Goal: Contribute content: Add original content to the website for others to see

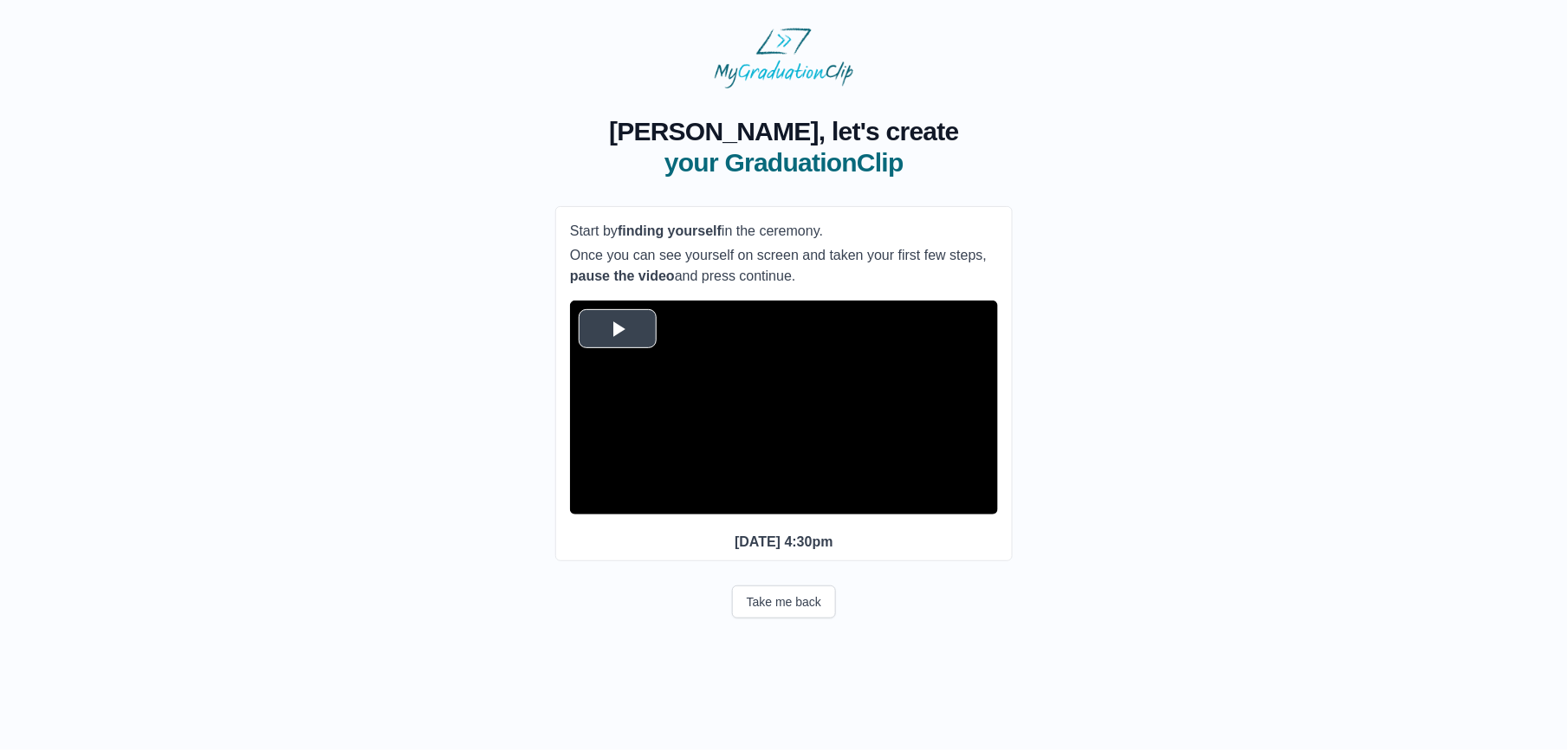
click at [618, 328] on span "Video Player" at bounding box center [618, 328] width 0 height 0
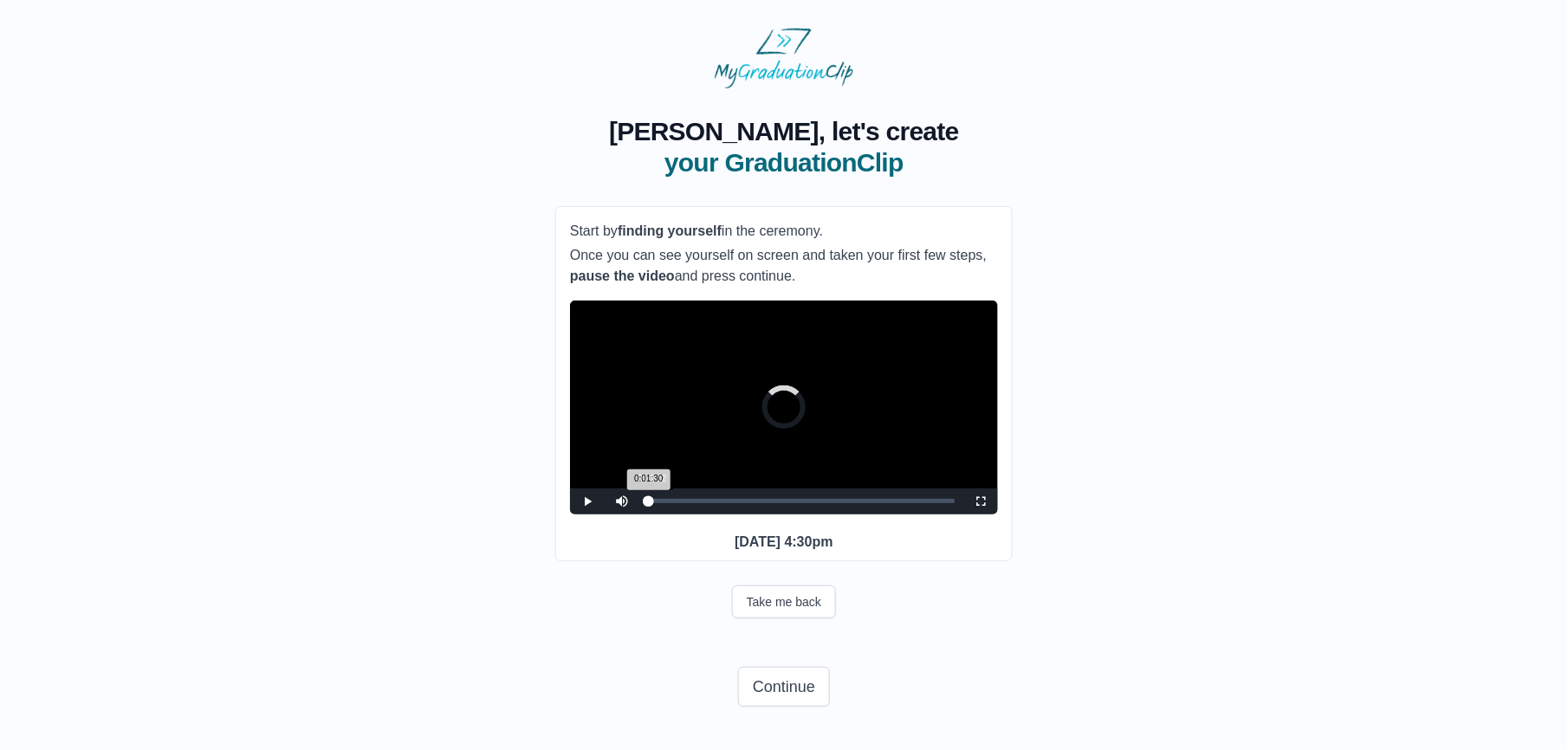
click at [653, 515] on div "Loaded : 0% 0:01:12 0:01:30 Progress : 0%" at bounding box center [800, 501] width 324 height 26
click at [670, 503] on div "0:10:17" at bounding box center [669, 501] width 1 height 4
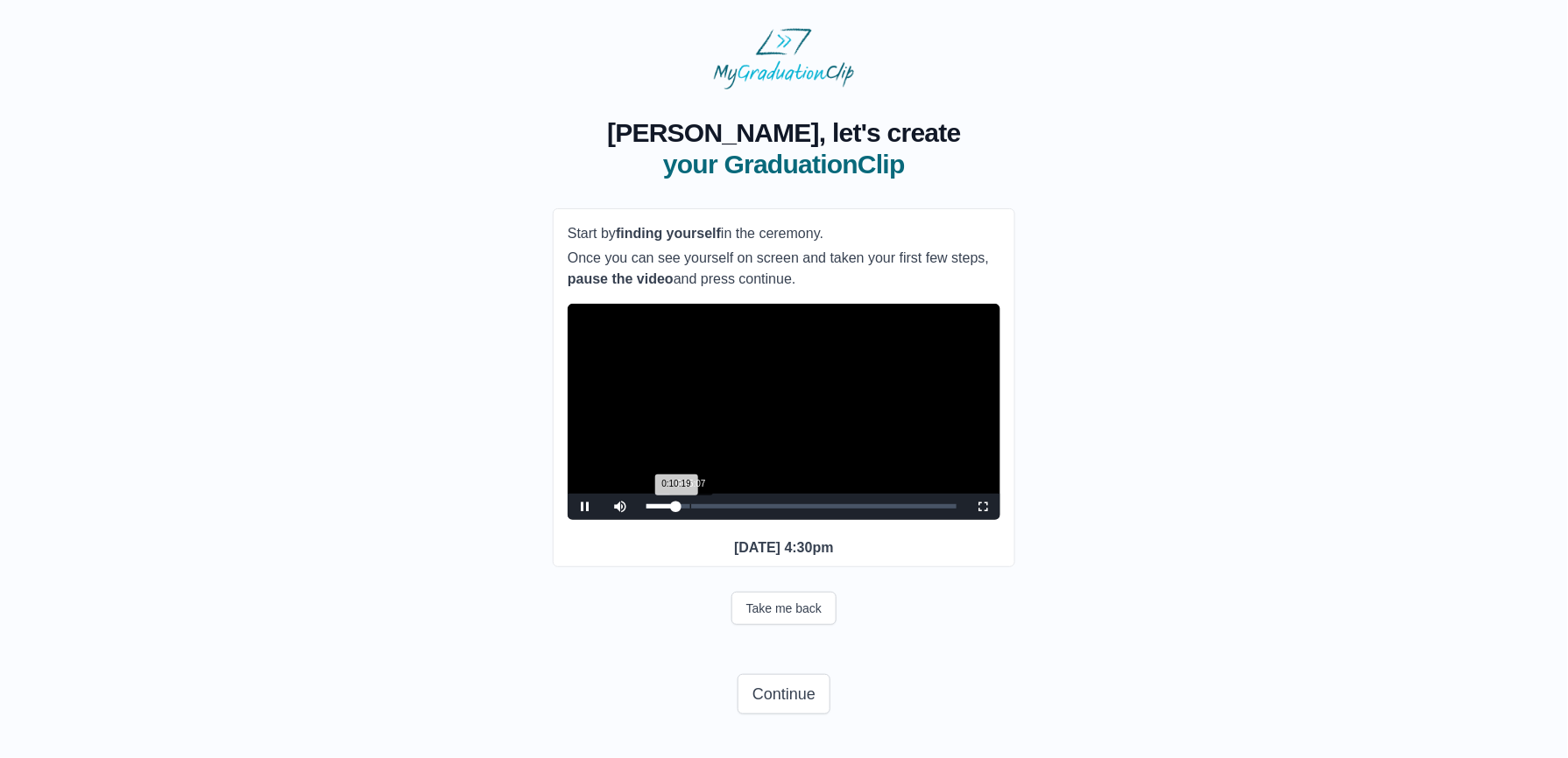
click at [691, 509] on div "0:15:07" at bounding box center [690, 506] width 1 height 4
click at [709, 509] on div "0:21:10" at bounding box center [708, 506] width 1 height 4
click at [726, 509] on div "0:27:13" at bounding box center [725, 506] width 1 height 4
click at [725, 509] on div "0:27:17 Progress : 0%" at bounding box center [686, 506] width 79 height 4
click at [731, 509] on div "0:31:09 Progress : 0%" at bounding box center [688, 506] width 85 height 4
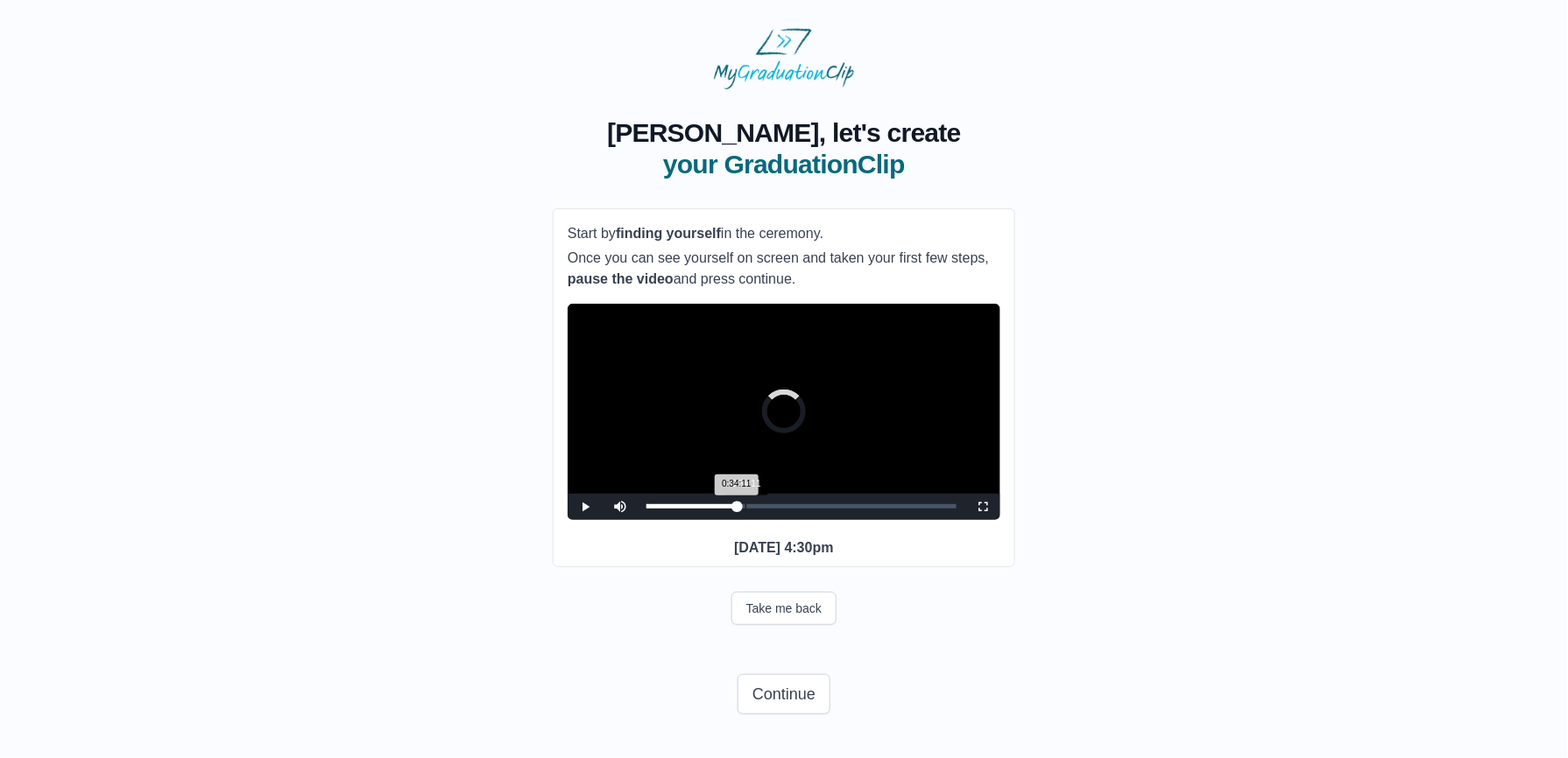
click at [747, 509] on div "0:34:11" at bounding box center [746, 506] width 1 height 4
click at [747, 509] on div "0:34:30 Progress : 0%" at bounding box center [696, 506] width 100 height 4
click at [749, 509] on div "0:35:25 Progress : 0%" at bounding box center [697, 506] width 102 height 4
click at [745, 509] on div "0:33:34 Progress : 0%" at bounding box center [696, 506] width 101 height 4
click at [748, 509] on div "0:35:13 Progress : 0%" at bounding box center [697, 506] width 102 height 4
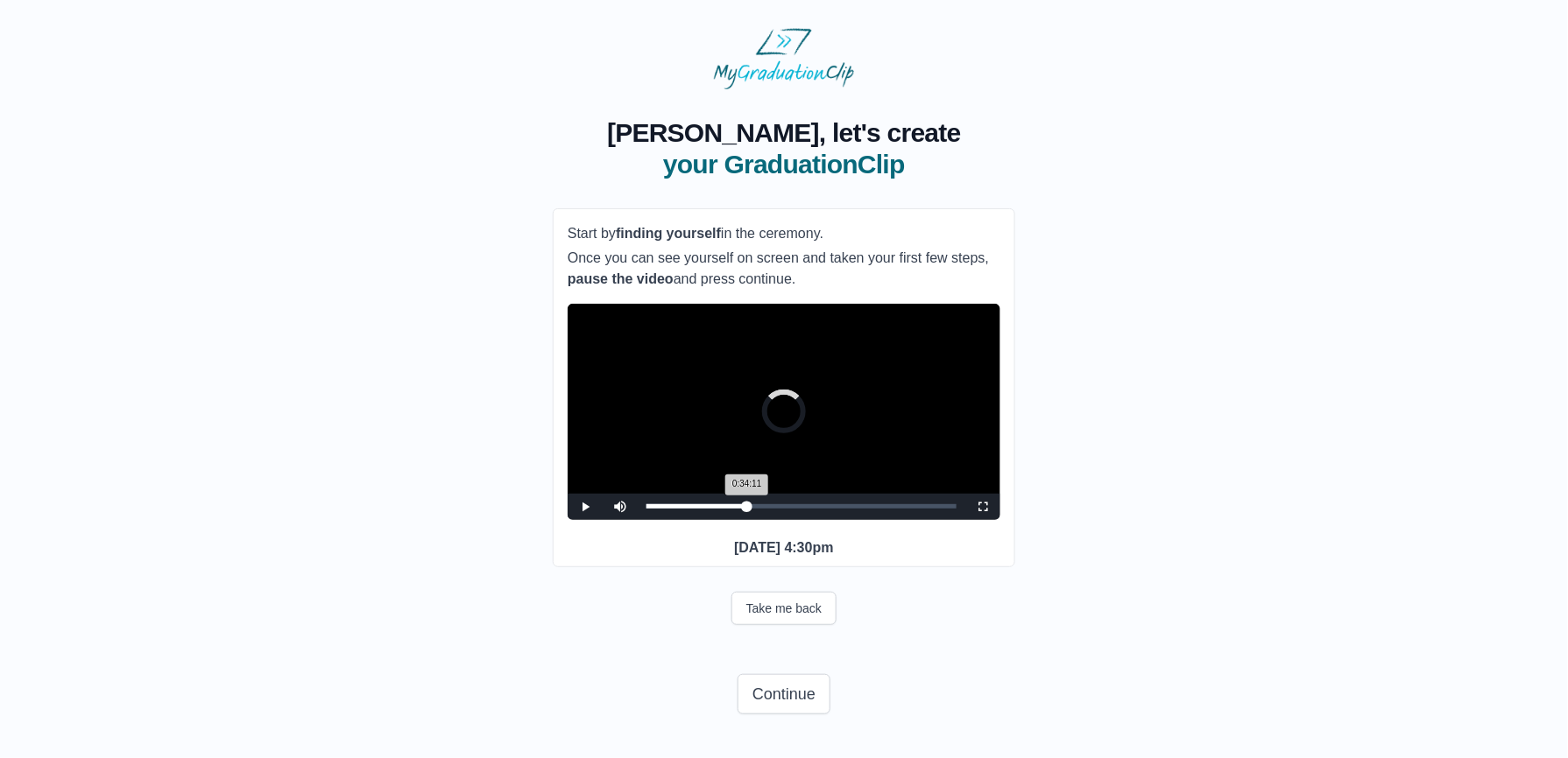
click at [747, 509] on div "0:34:11 Progress : 0%" at bounding box center [696, 506] width 101 height 4
click at [747, 509] on div "0:34:29 Progress : 0%" at bounding box center [696, 506] width 100 height 4
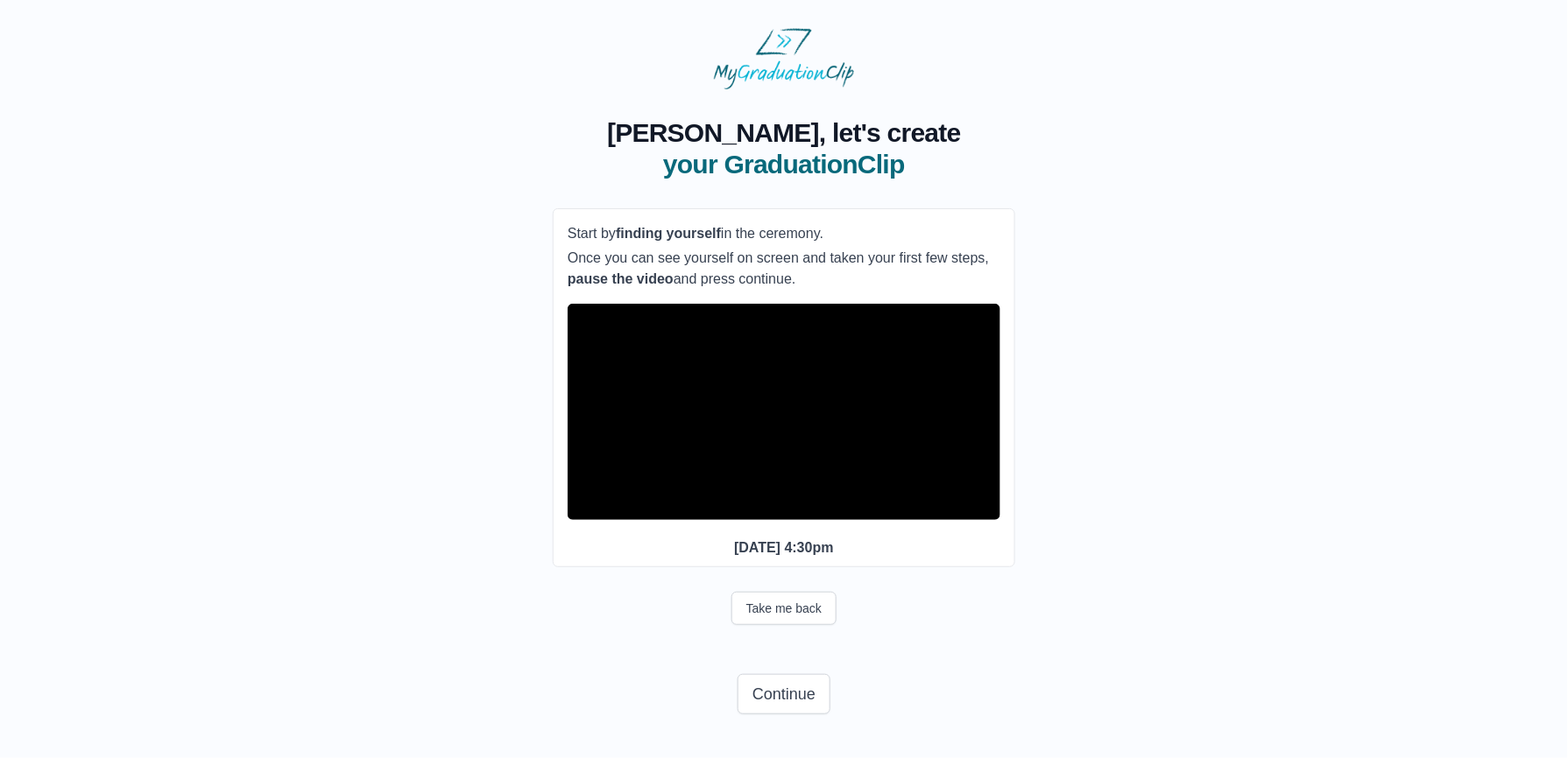
click at [747, 509] on div "0:34:32 Progress : 0%" at bounding box center [696, 506] width 100 height 4
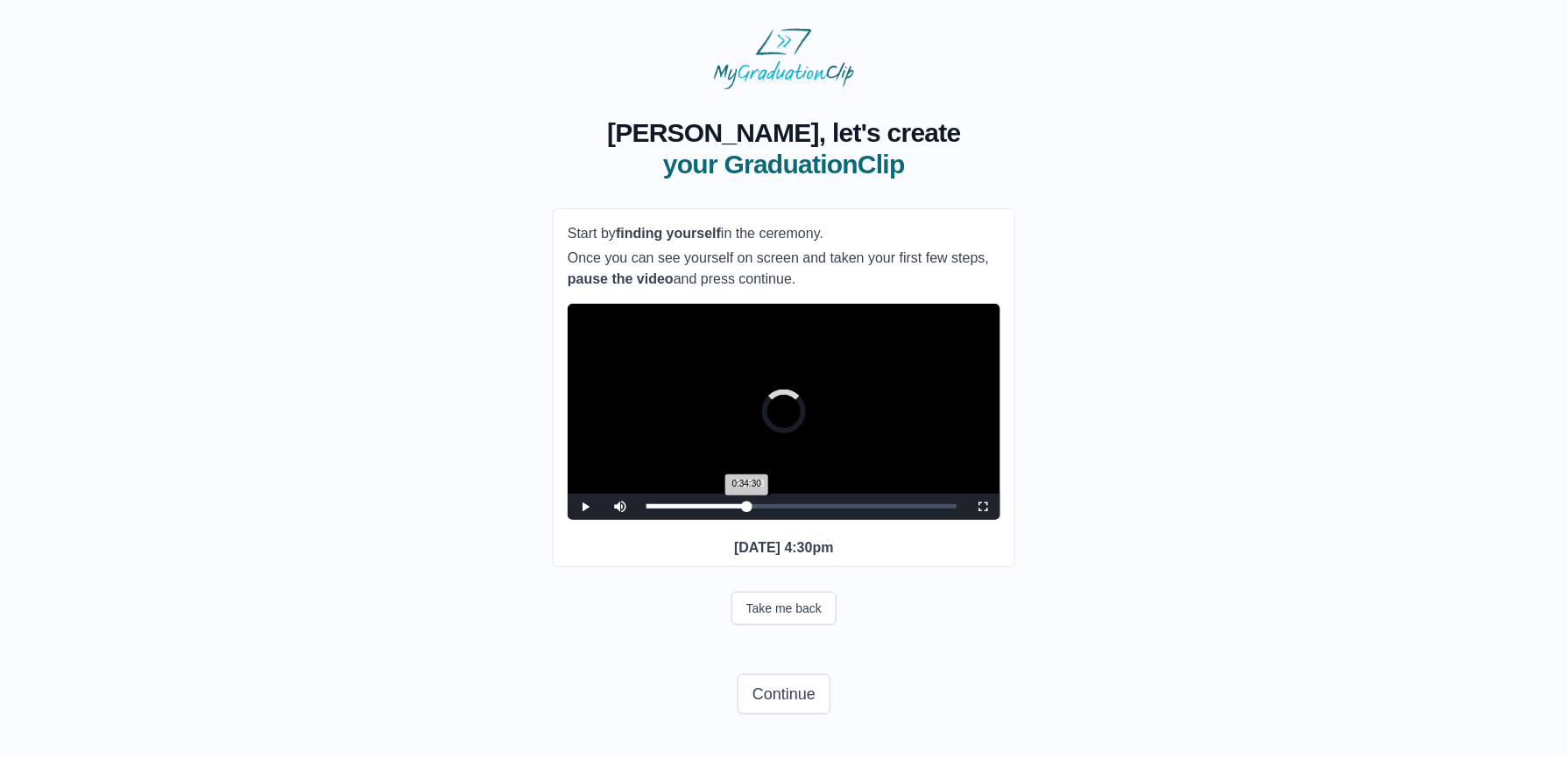
click at [747, 509] on div "0:34:30 Progress : 0%" at bounding box center [696, 506] width 100 height 4
click at [749, 509] on div "0:34:47 Progress : 0%" at bounding box center [697, 506] width 103 height 4
click at [744, 509] on div "0:33:34 Progress : 0%" at bounding box center [695, 506] width 97 height 4
click at [983, 507] on span "Video Player" at bounding box center [983, 507] width 0 height 0
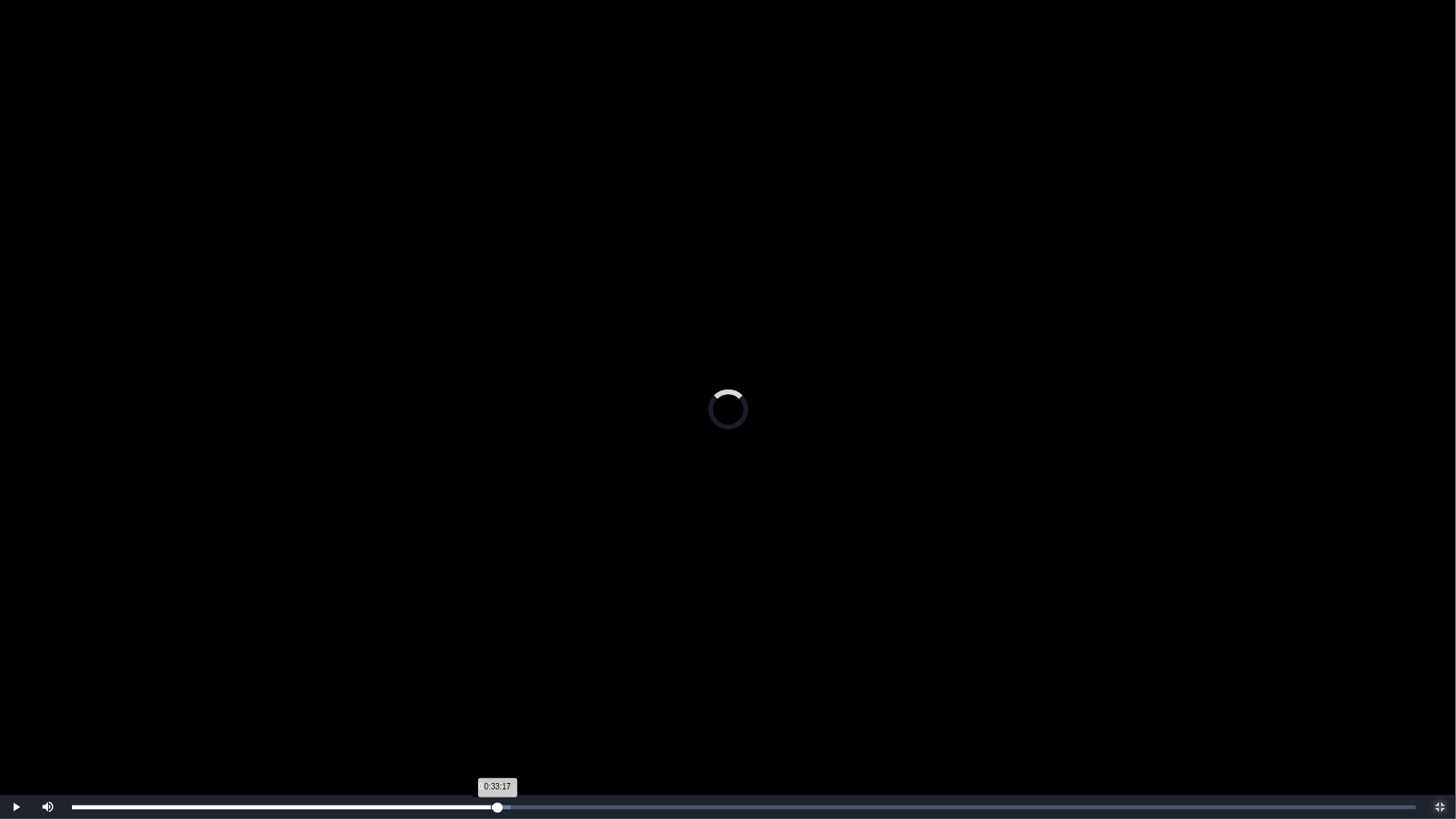
click at [491, 691] on div "0:33:17 Progress : 0%" at bounding box center [284, 807] width 425 height 4
click at [490, 691] on div "0:33:28 Progress : 0%" at bounding box center [283, 807] width 421 height 4
click at [495, 691] on div "0:33:39 Progress : 0%" at bounding box center [283, 807] width 423 height 4
click at [499, 691] on div "0:33:57 Progress : 0%" at bounding box center [285, 807] width 427 height 4
click at [509, 691] on div "0:34:45 Progress : 0%" at bounding box center [291, 807] width 437 height 4
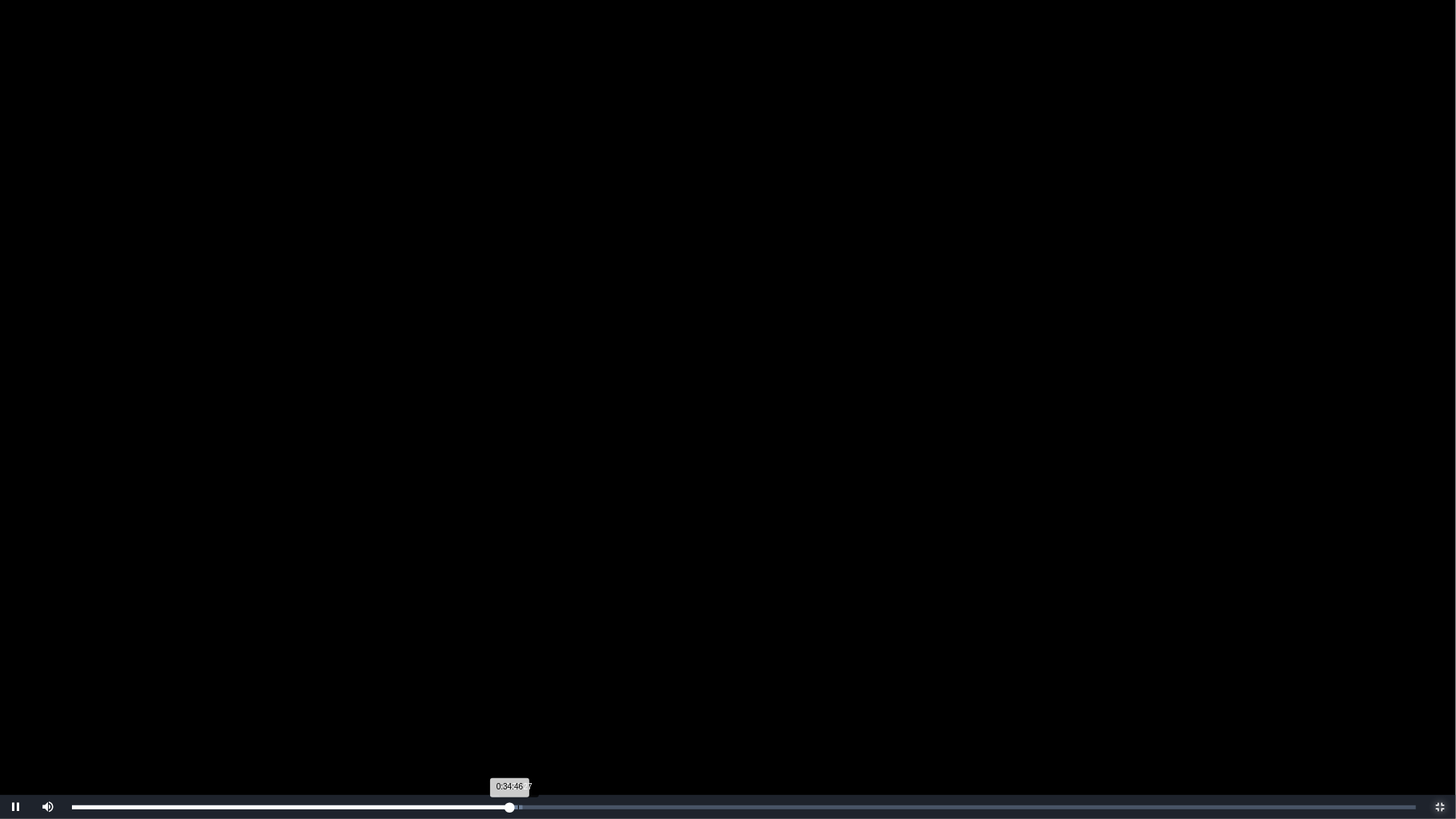
click at [518, 691] on div "Loaded : 0% 0:35:27 0:34:46 Progress : 0%" at bounding box center [744, 807] width 1344 height 4
click at [515, 691] on div "0:35:30 Progress : 0%" at bounding box center [296, 807] width 447 height 4
click at [513, 691] on div "0:35:13 Progress : 0%" at bounding box center [294, 807] width 444 height 4
click at [510, 691] on div "0:35:03 Progress : 0%" at bounding box center [292, 807] width 441 height 4
click at [16, 691] on span "Video Player" at bounding box center [16, 807] width 0 height 0
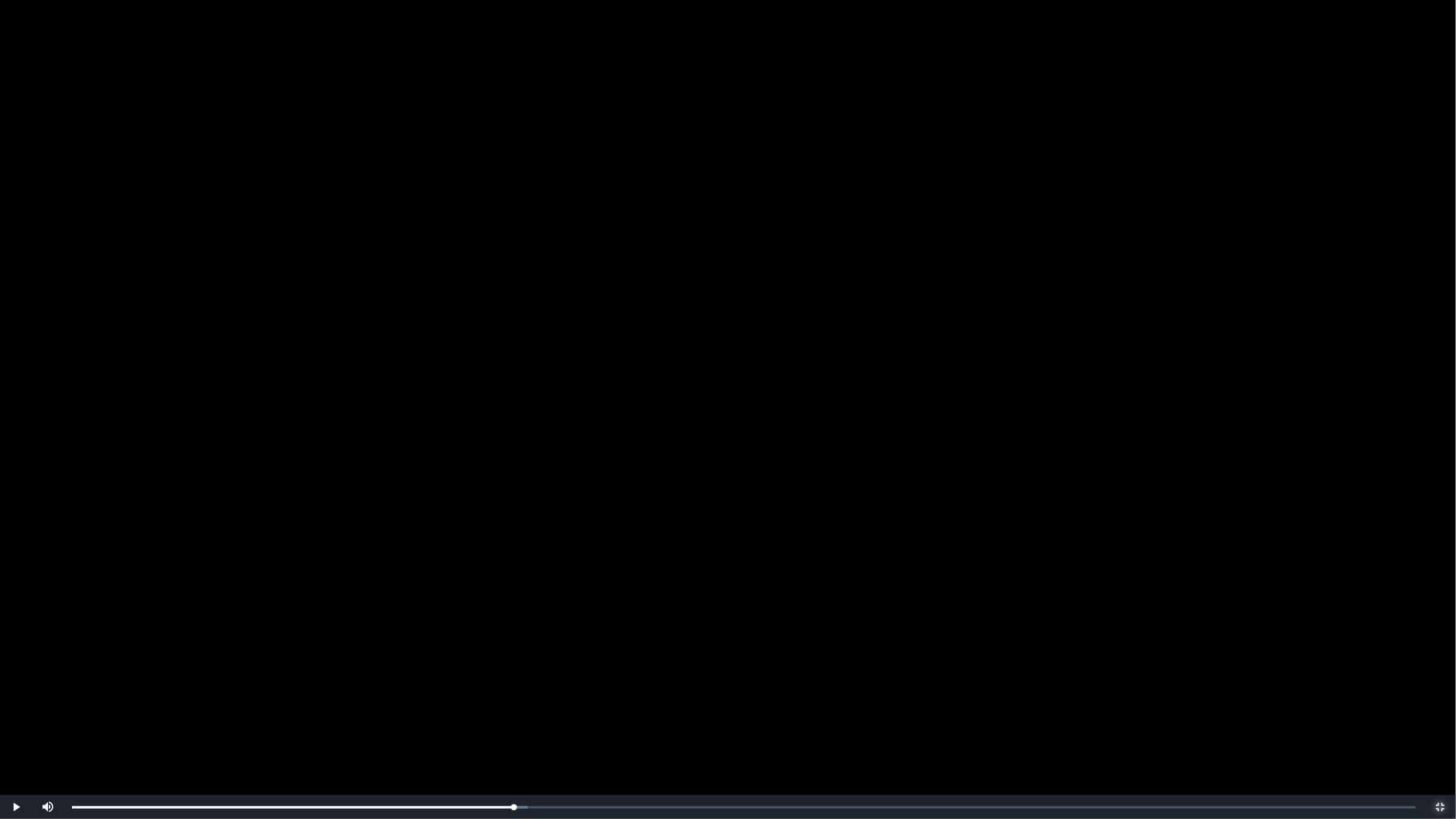
click at [1440, 691] on span "Video Player" at bounding box center [1440, 807] width 0 height 0
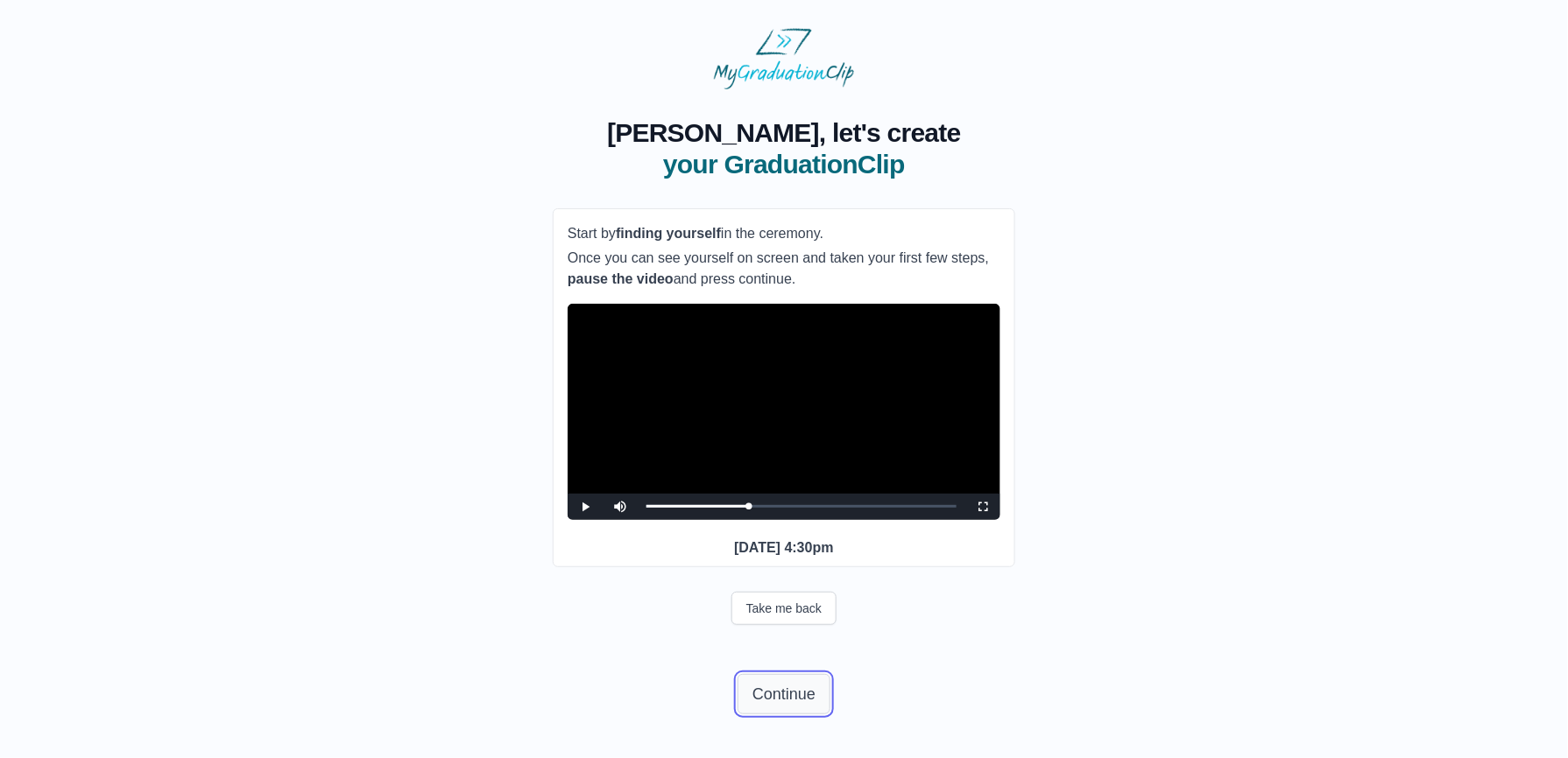
click at [796, 715] on button "Continue" at bounding box center [784, 694] width 92 height 40
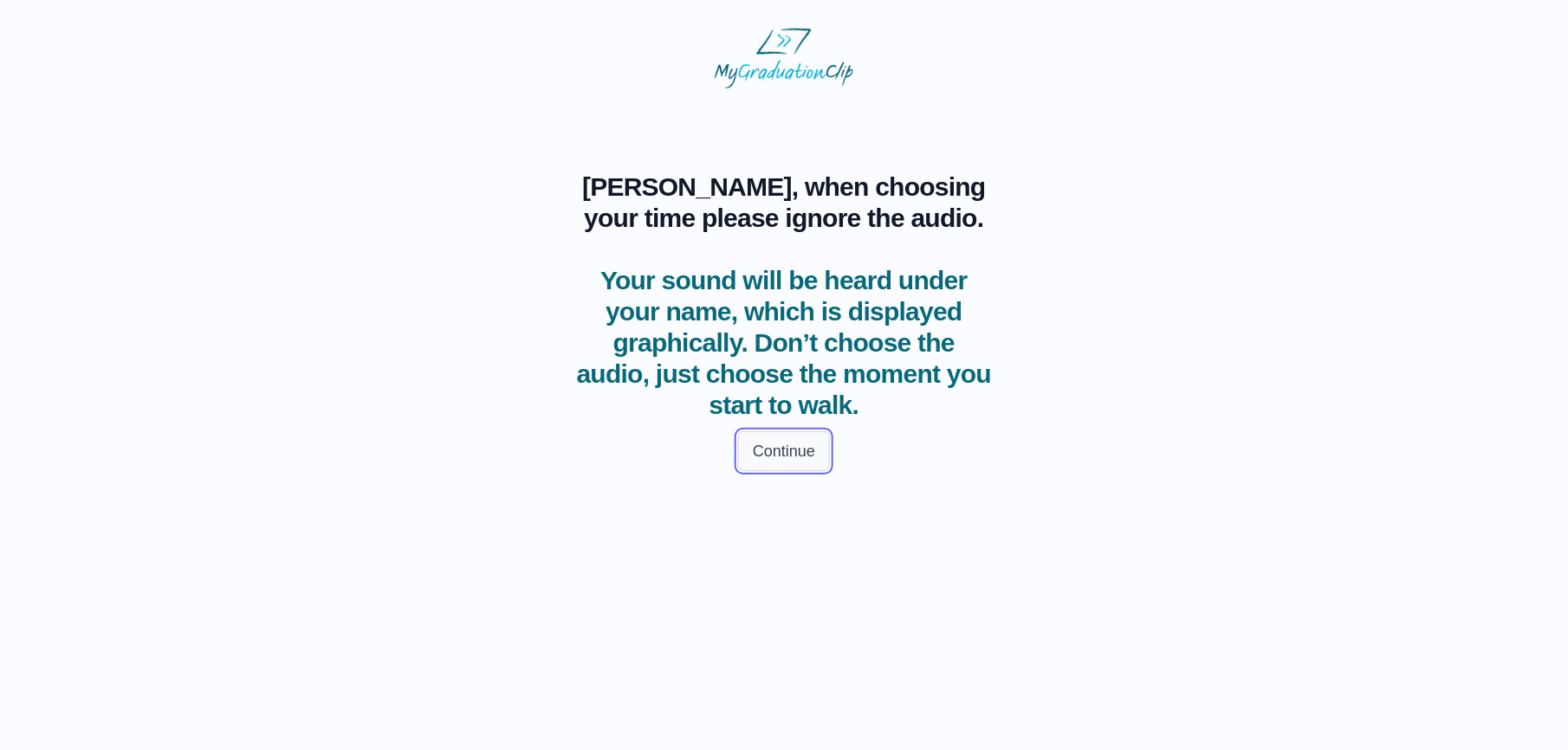
click at [801, 449] on button "Continue" at bounding box center [784, 451] width 91 height 40
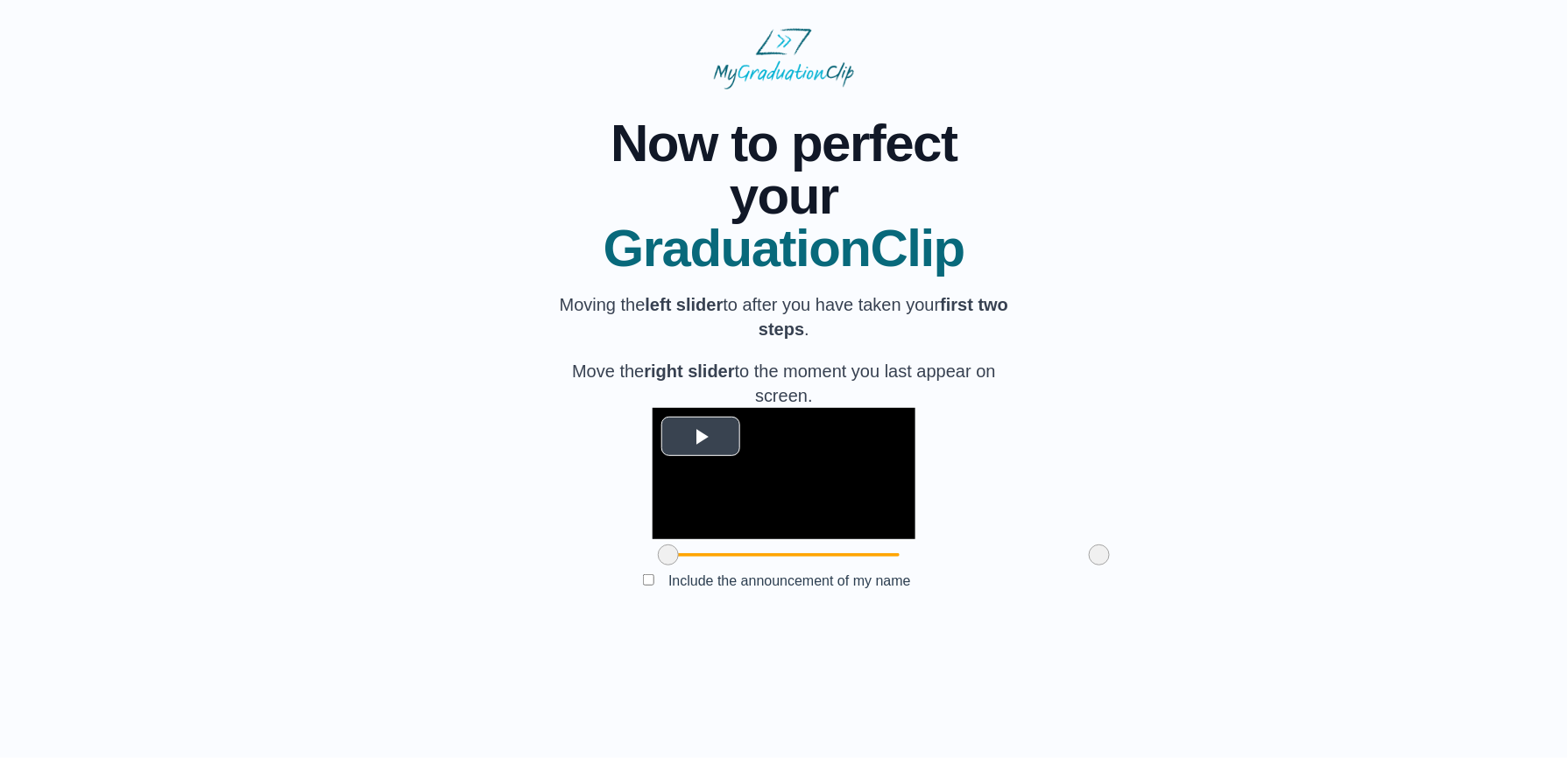
click at [701, 436] on span "Video Player" at bounding box center [701, 436] width 0 height 0
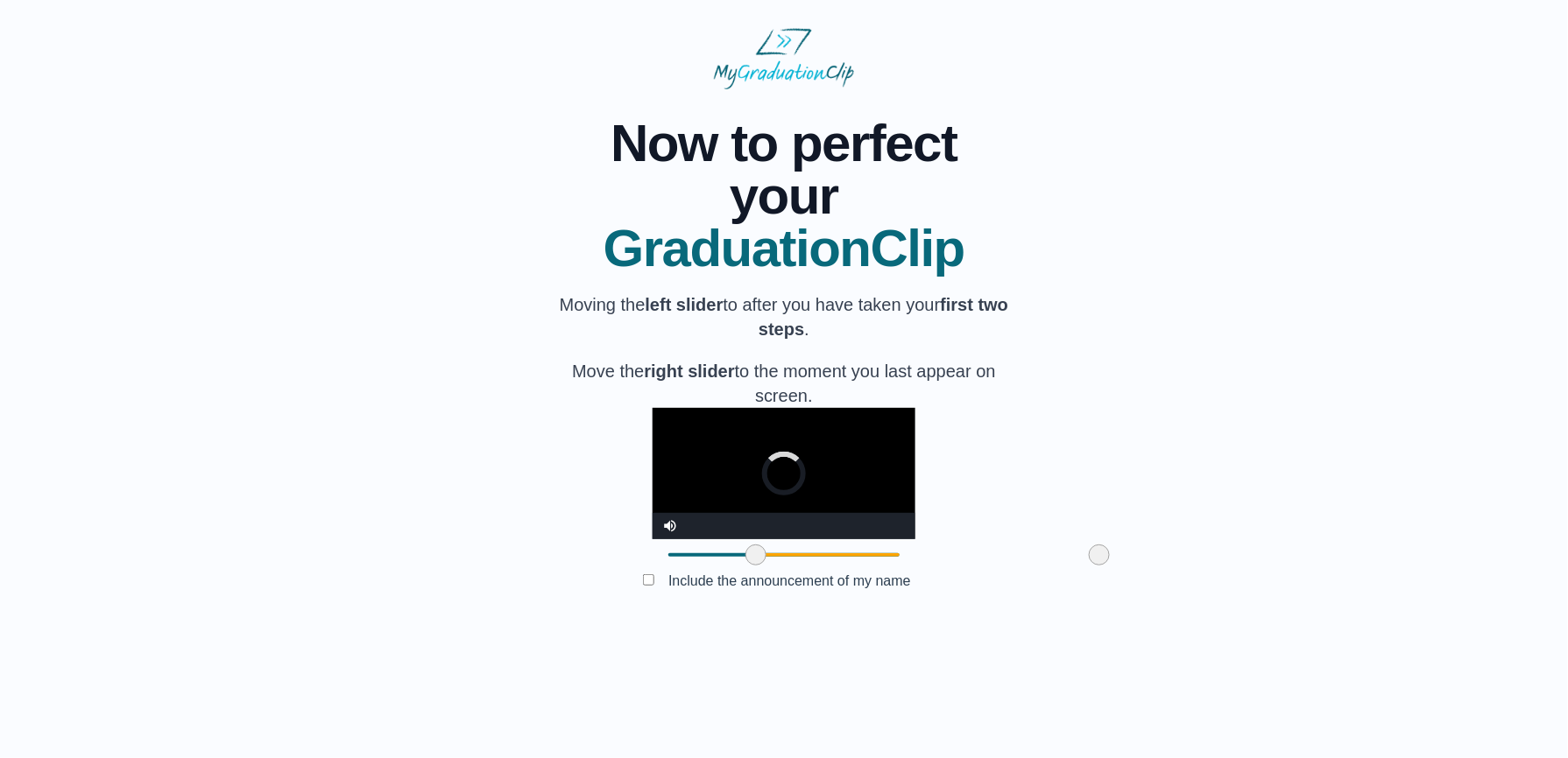
drag, startPoint x: 565, startPoint y: 684, endPoint x: 653, endPoint y: 684, distance: 88.0
click at [746, 566] on span at bounding box center [756, 554] width 21 height 21
drag, startPoint x: 653, startPoint y: 684, endPoint x: 784, endPoint y: 679, distance: 131.1
click at [869, 566] on span at bounding box center [879, 554] width 21 height 21
drag, startPoint x: 789, startPoint y: 680, endPoint x: 834, endPoint y: 680, distance: 45.0
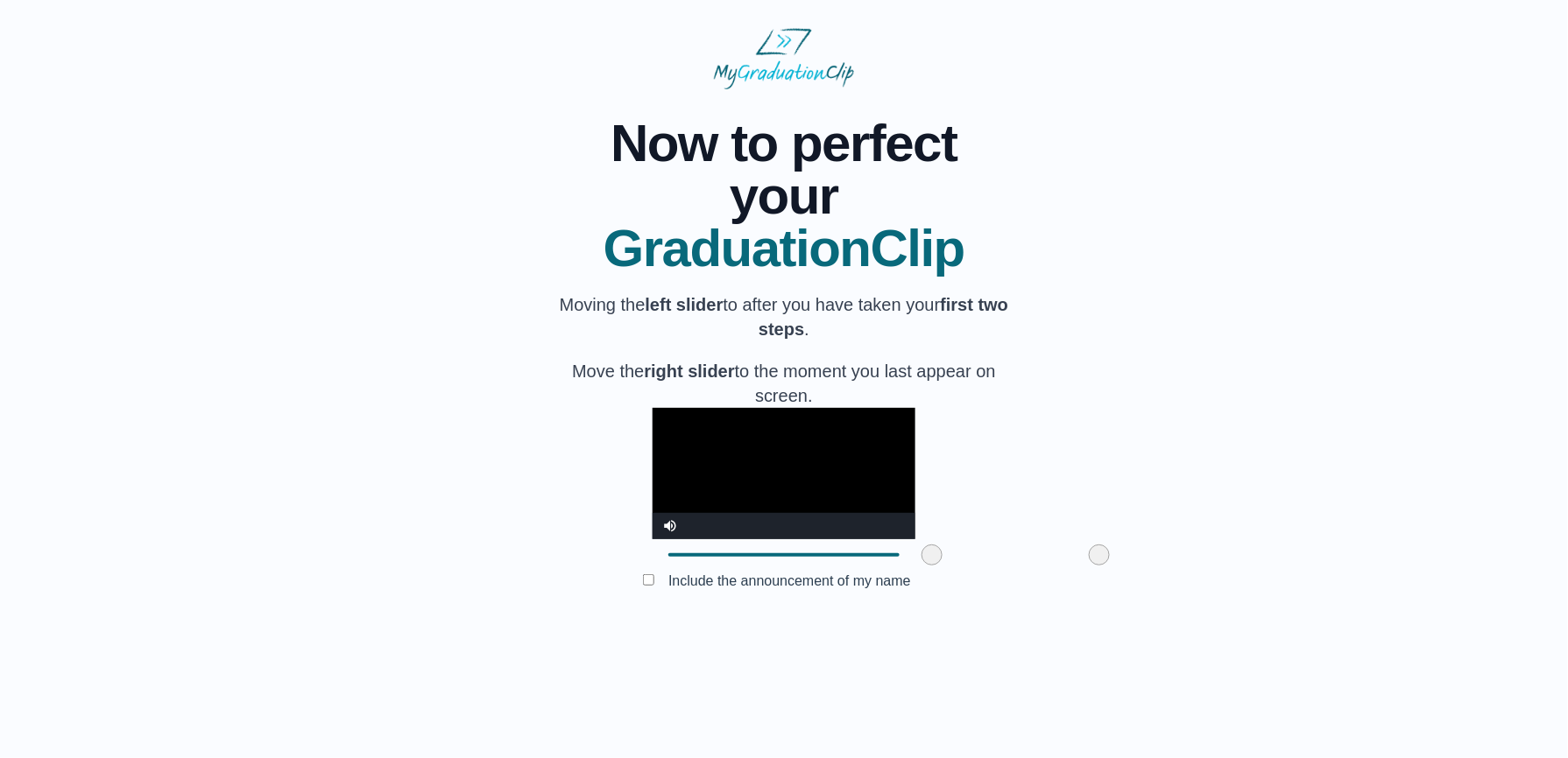
click at [922, 566] on span at bounding box center [932, 554] width 21 height 21
drag, startPoint x: 997, startPoint y: 681, endPoint x: 1007, endPoint y: 683, distance: 10.2
click at [1089, 566] on span at bounding box center [1099, 554] width 21 height 21
drag, startPoint x: 834, startPoint y: 679, endPoint x: 813, endPoint y: 679, distance: 21.0
click at [900, 566] on span at bounding box center [910, 554] width 21 height 21
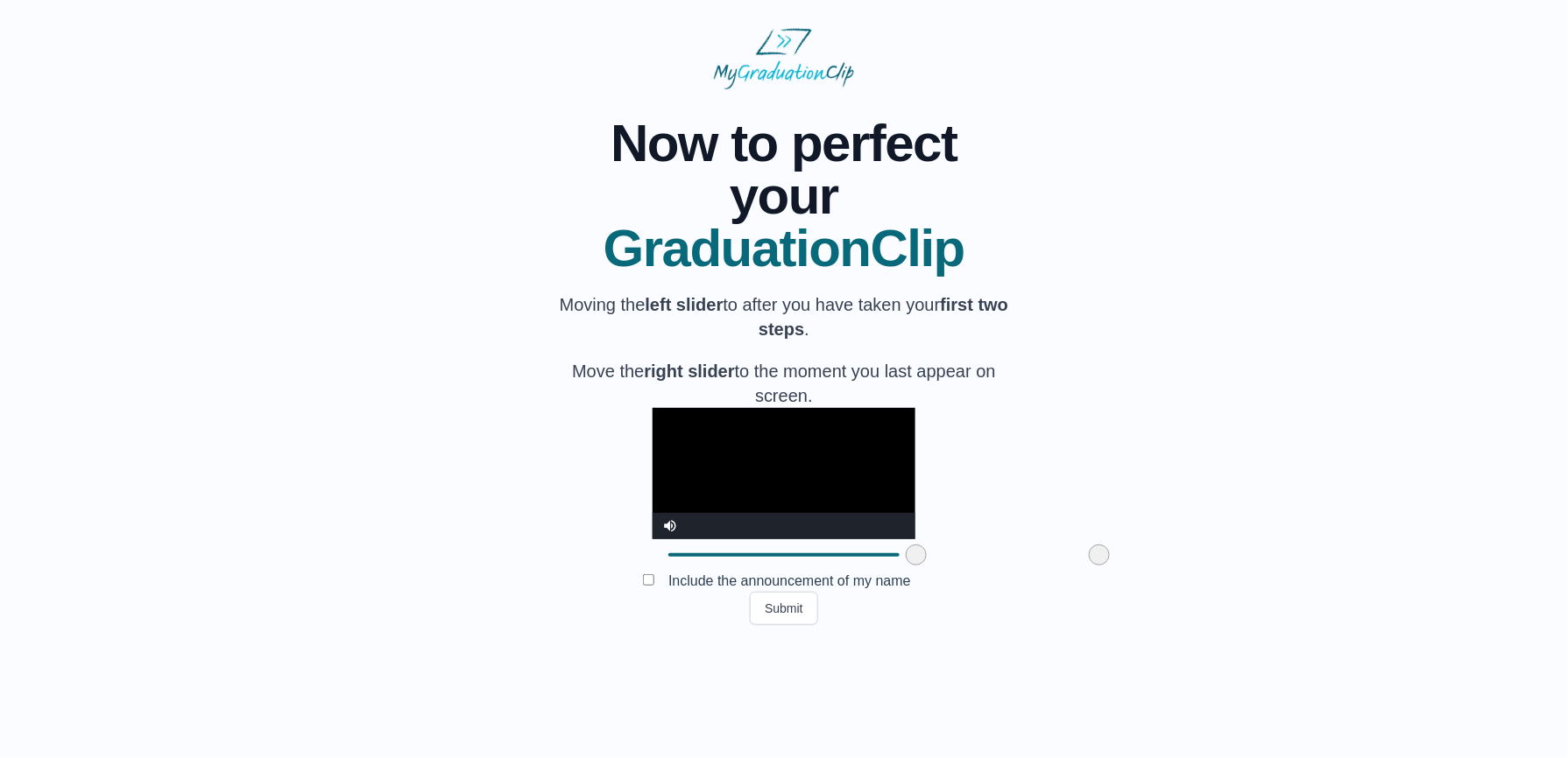
click at [906, 566] on span at bounding box center [915, 554] width 21 height 21
click at [908, 566] on span at bounding box center [918, 554] width 21 height 21
click at [903, 566] on span at bounding box center [913, 554] width 21 height 21
click at [904, 566] on span at bounding box center [914, 554] width 21 height 21
click at [797, 625] on button "Submit" at bounding box center [784, 608] width 68 height 33
